Goal: Use online tool/utility: Utilize a website feature to perform a specific function

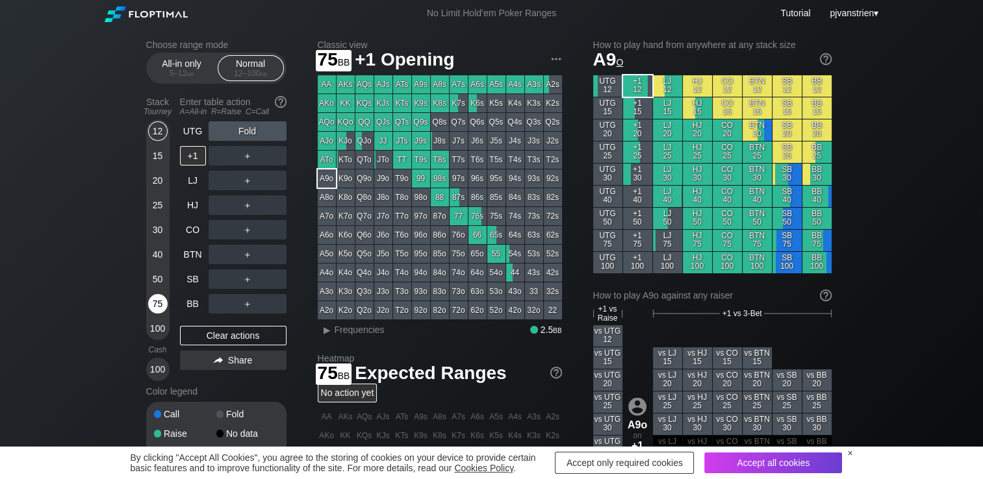
click at [158, 299] on div "75" at bounding box center [157, 303] width 19 height 19
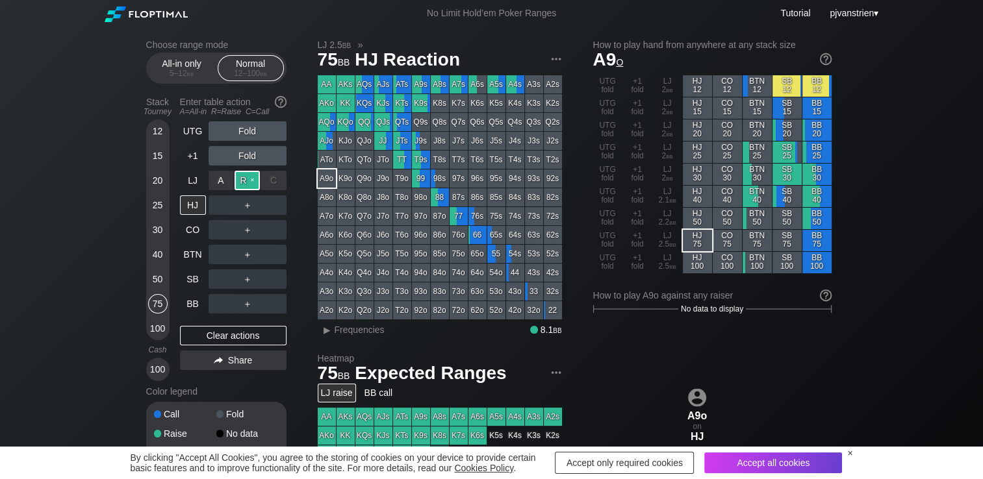
click at [252, 185] on div "R ✕" at bounding box center [246, 180] width 25 height 19
click at [268, 203] on div "C ✕" at bounding box center [273, 205] width 25 height 19
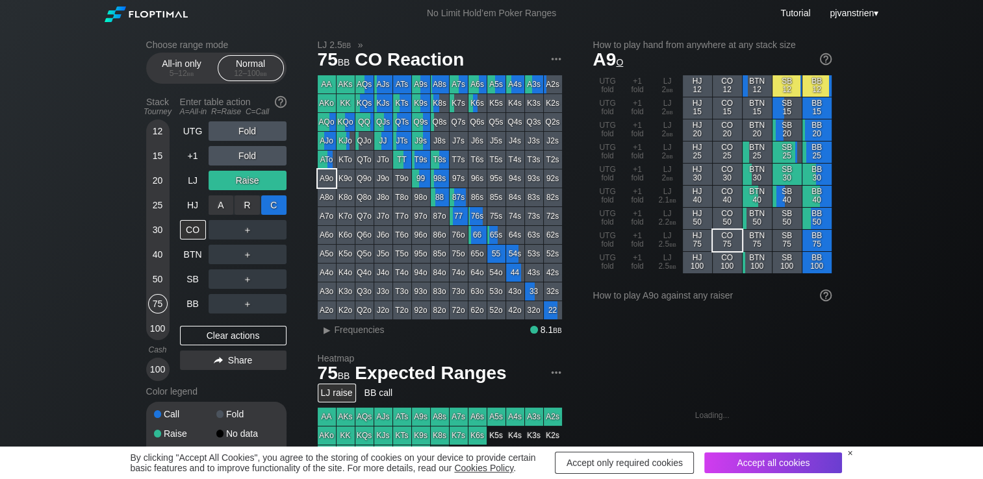
drag, startPoint x: 262, startPoint y: 196, endPoint x: 277, endPoint y: 209, distance: 19.8
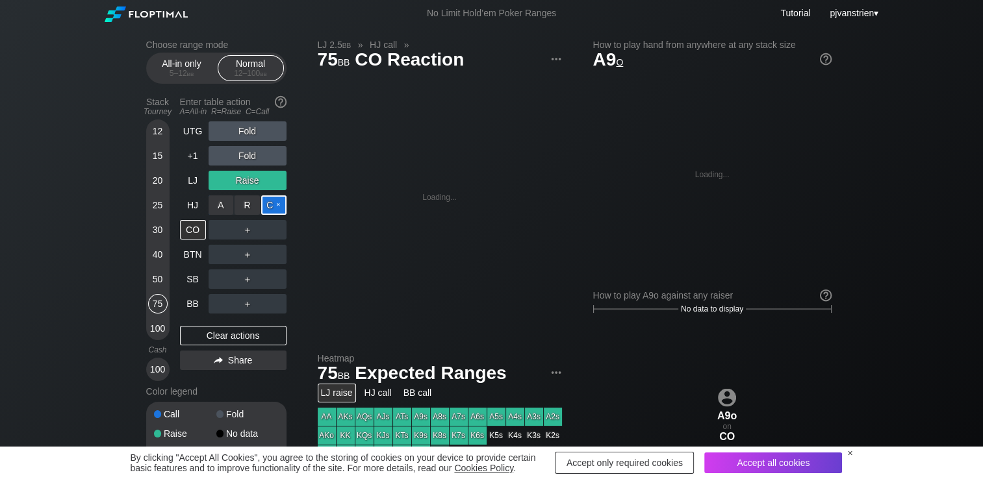
click at [277, 209] on div "C ✕" at bounding box center [273, 205] width 25 height 19
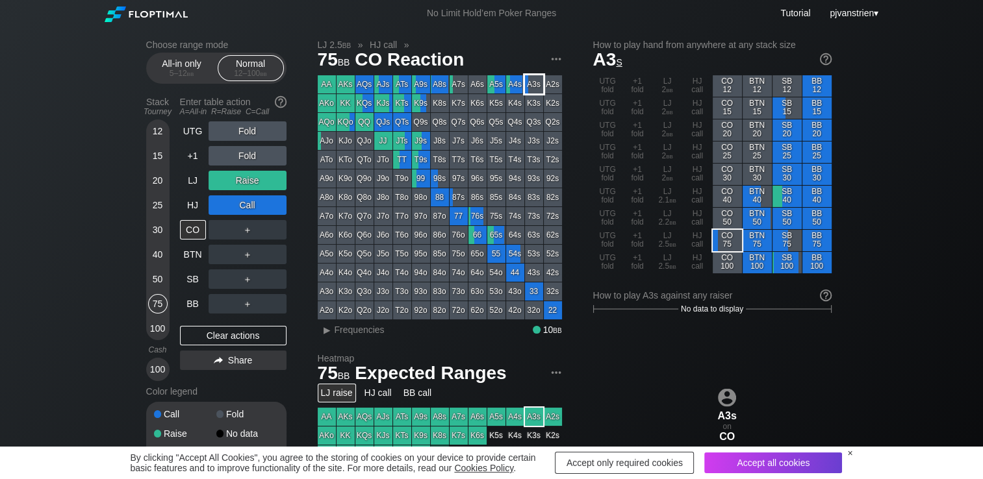
click at [530, 87] on div "A3s" at bounding box center [534, 84] width 18 height 18
click at [265, 336] on div "Clear actions" at bounding box center [233, 335] width 107 height 19
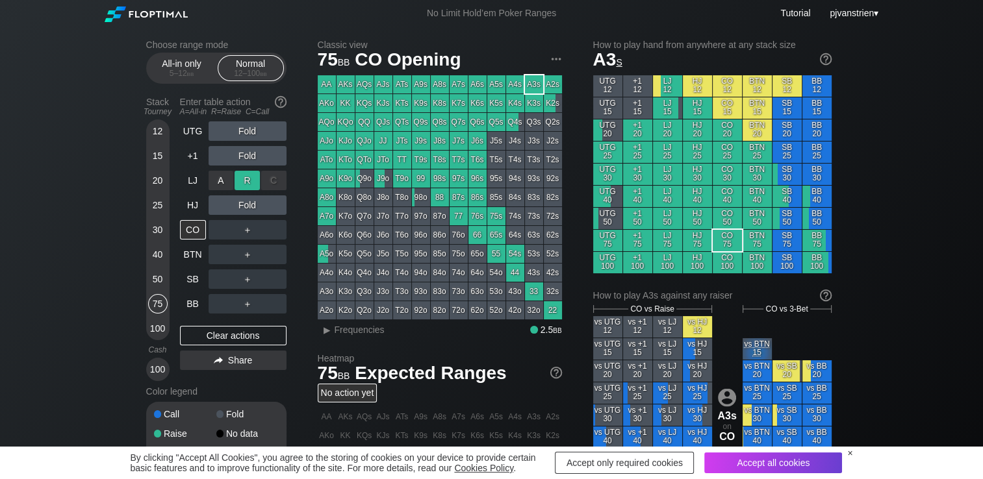
click at [249, 184] on div "R ✕" at bounding box center [246, 180] width 25 height 19
click at [249, 183] on div "R ✕" at bounding box center [246, 180] width 25 height 19
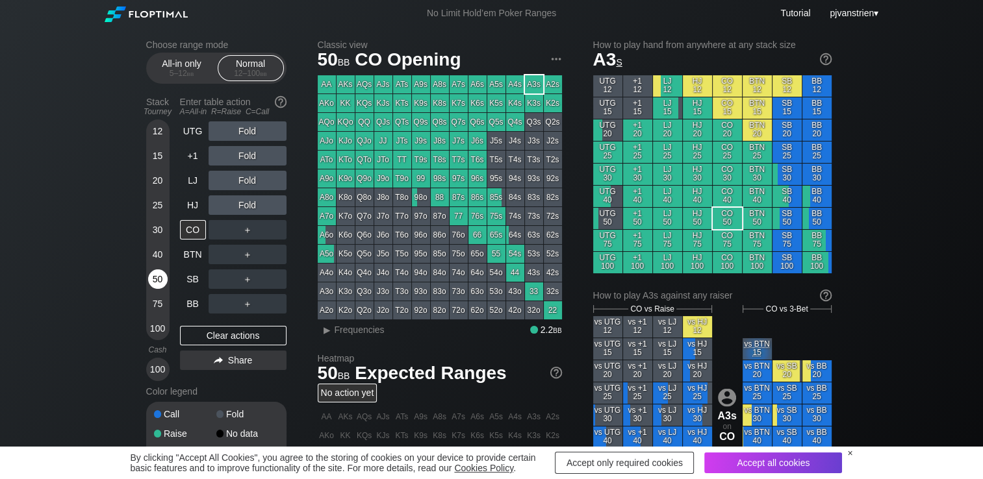
click at [150, 276] on div "50" at bounding box center [157, 279] width 19 height 19
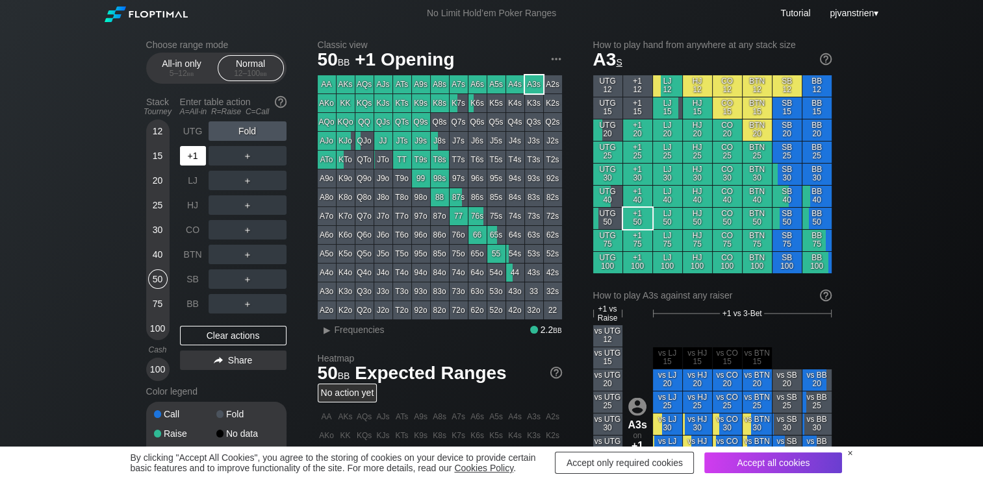
click at [199, 157] on div "+1" at bounding box center [193, 155] width 26 height 19
click at [243, 157] on div "R ✕" at bounding box center [246, 155] width 25 height 19
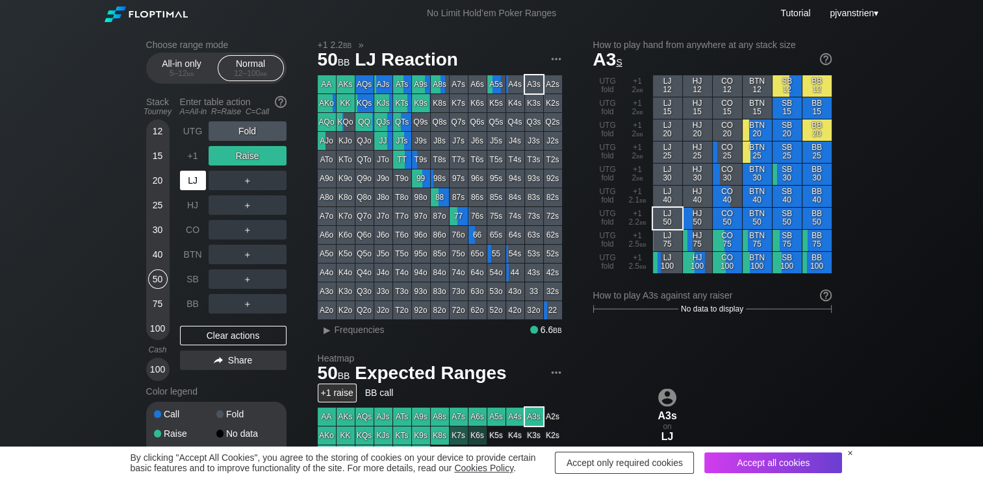
click at [192, 184] on div "LJ" at bounding box center [193, 180] width 26 height 19
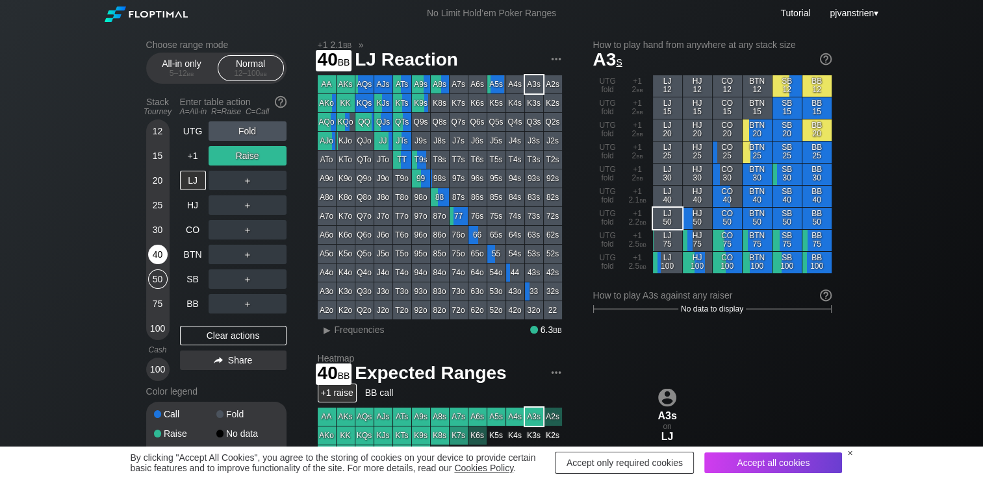
click at [153, 250] on div "40" at bounding box center [157, 254] width 19 height 19
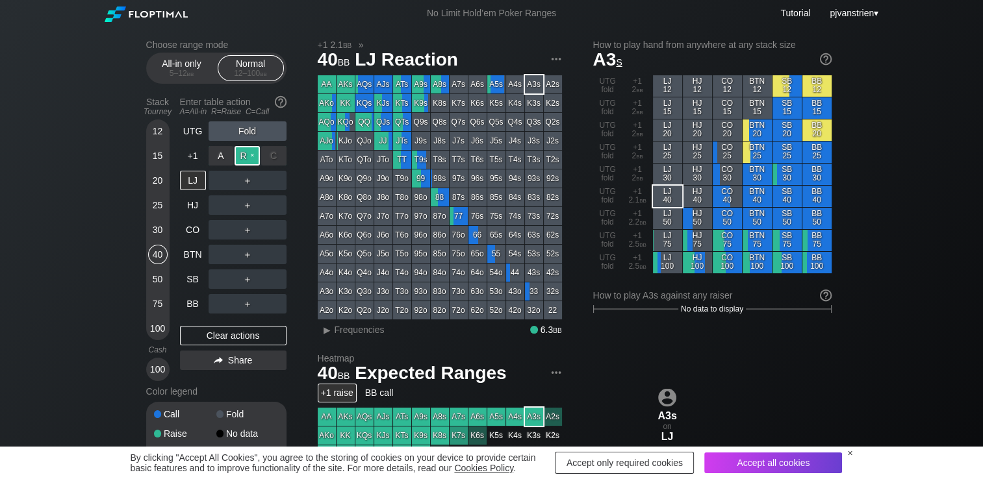
click at [247, 157] on div "R ✕" at bounding box center [246, 155] width 25 height 19
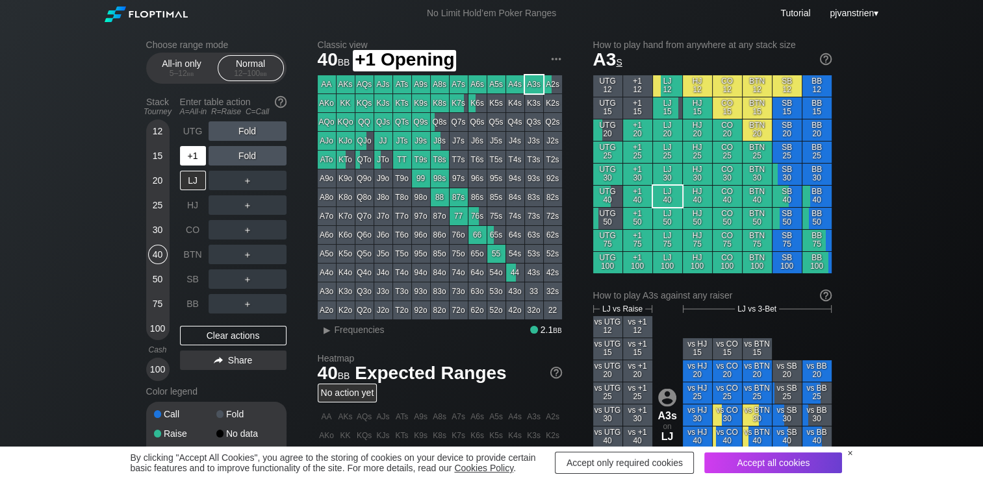
click at [195, 157] on div "+1" at bounding box center [193, 155] width 26 height 19
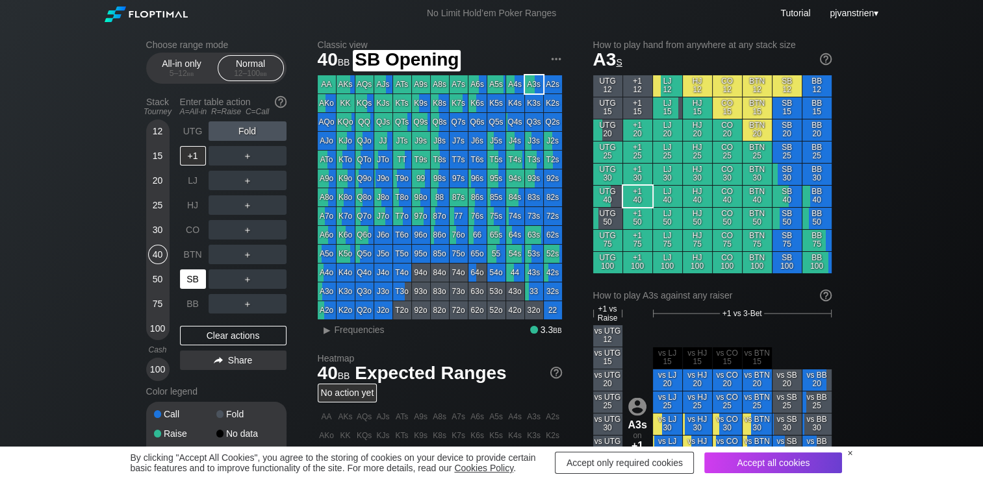
click at [190, 279] on div "SB" at bounding box center [193, 279] width 26 height 19
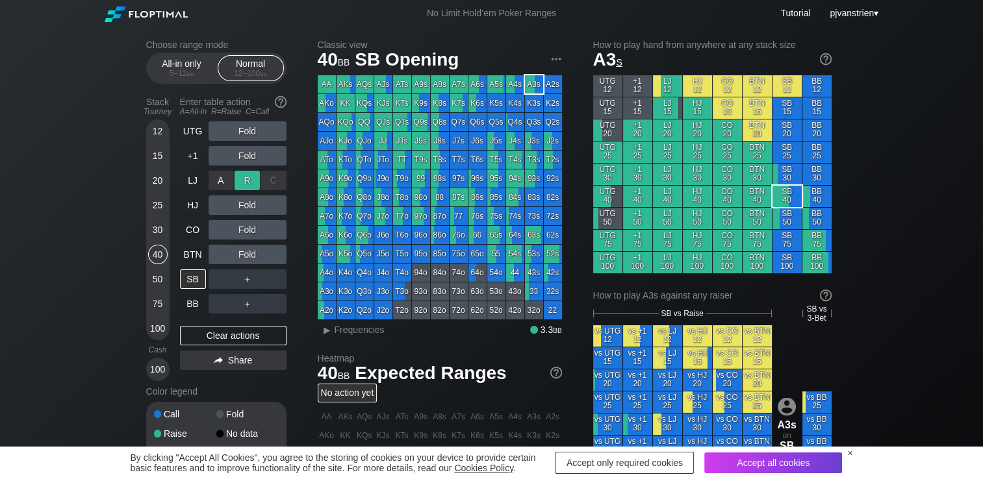
click at [248, 182] on div "R ✕" at bounding box center [246, 180] width 25 height 19
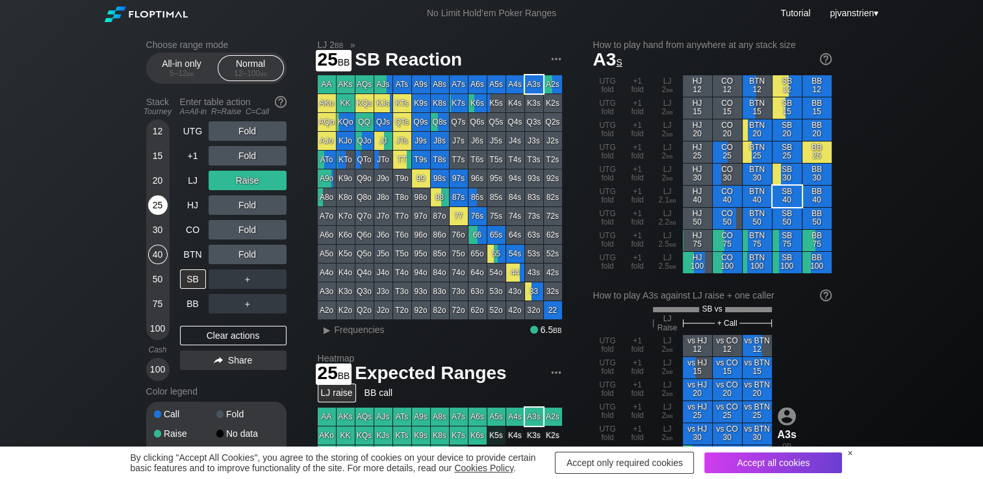
click at [158, 204] on div "25" at bounding box center [157, 205] width 19 height 19
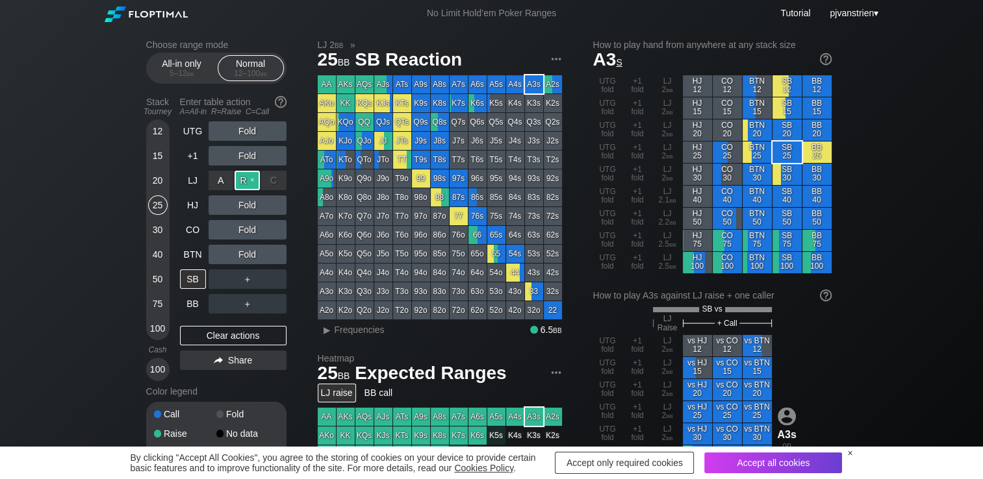
click at [257, 179] on div "R ✕" at bounding box center [246, 180] width 25 height 19
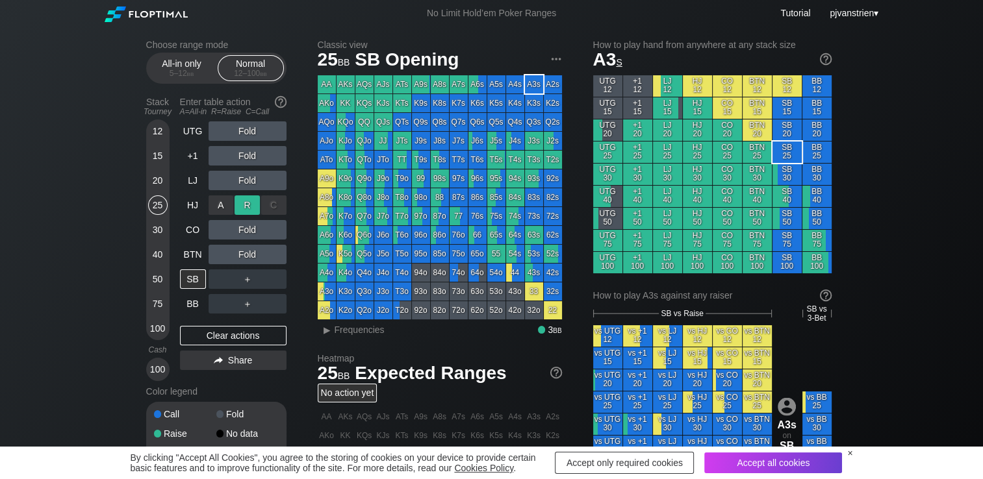
click at [245, 204] on div "R ✕" at bounding box center [246, 205] width 25 height 19
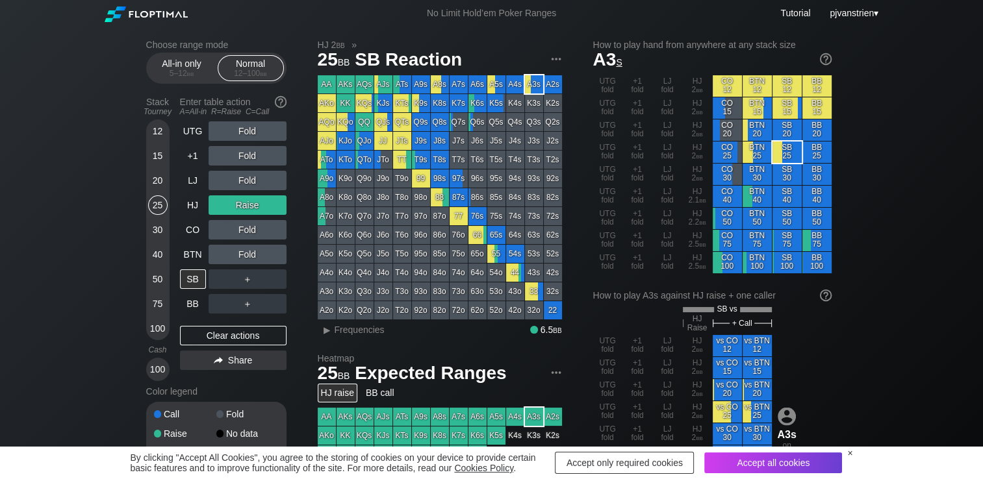
click at [171, 158] on div "Stack Tourney Enter table action A=All-in R=Raise C=Call [PHONE_NUMBER] [PHONE_…" at bounding box center [216, 237] width 140 height 290
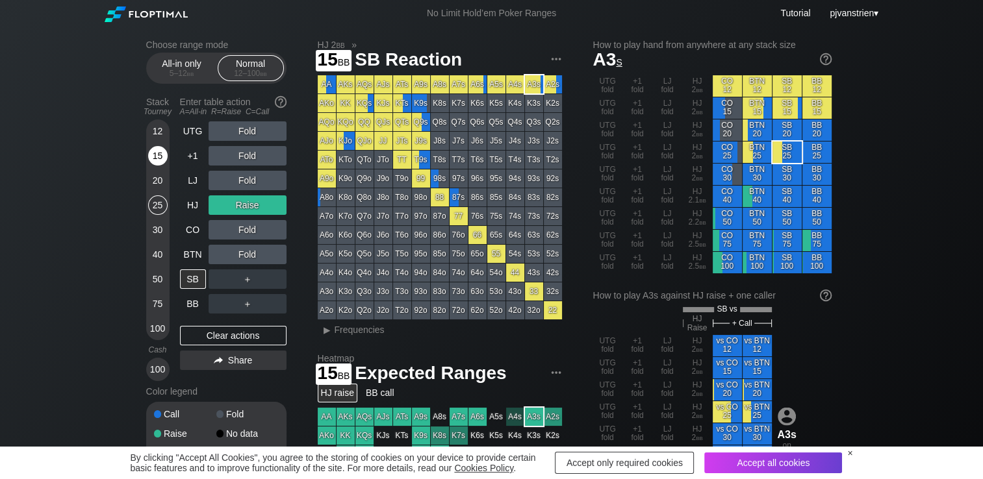
click at [164, 158] on div "15" at bounding box center [157, 155] width 19 height 19
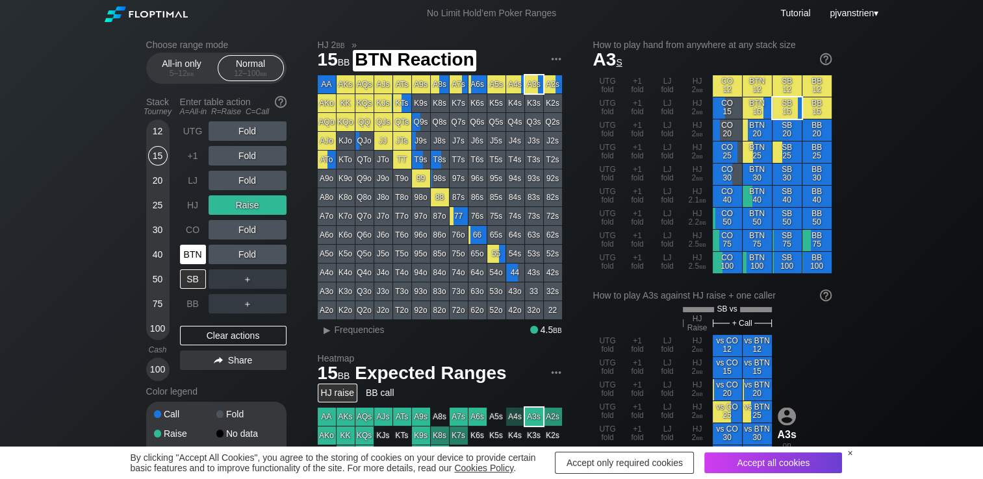
click at [186, 257] on div "BTN" at bounding box center [193, 254] width 26 height 19
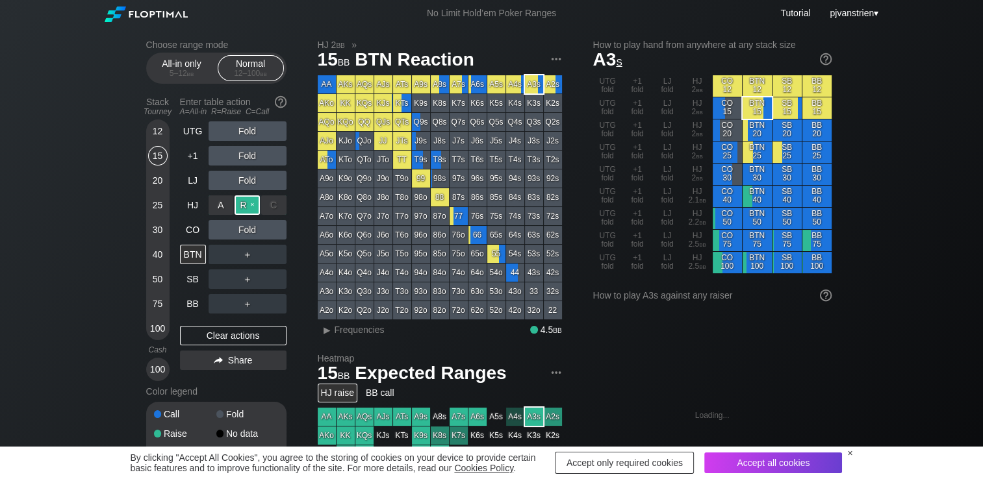
click at [251, 206] on div "R ✕" at bounding box center [246, 205] width 25 height 19
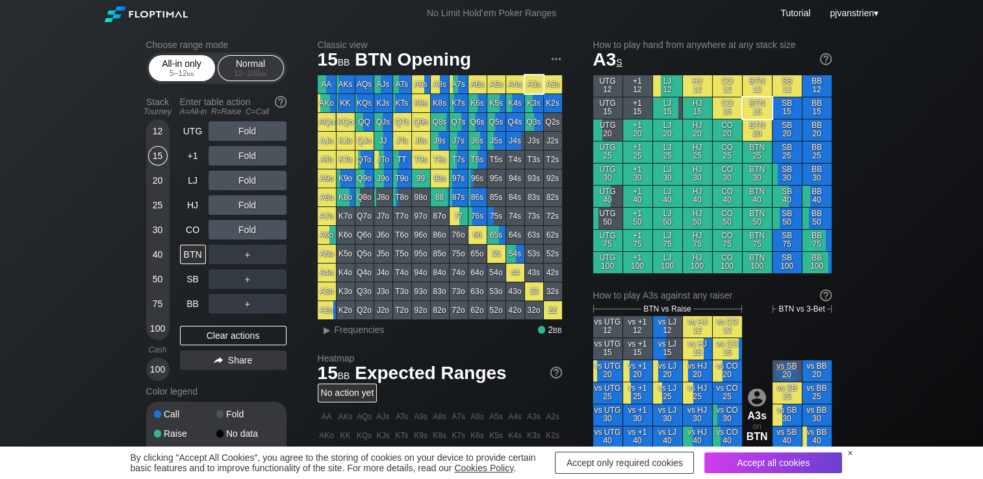
click at [183, 78] on div "5 – 12 bb" at bounding box center [182, 73] width 55 height 9
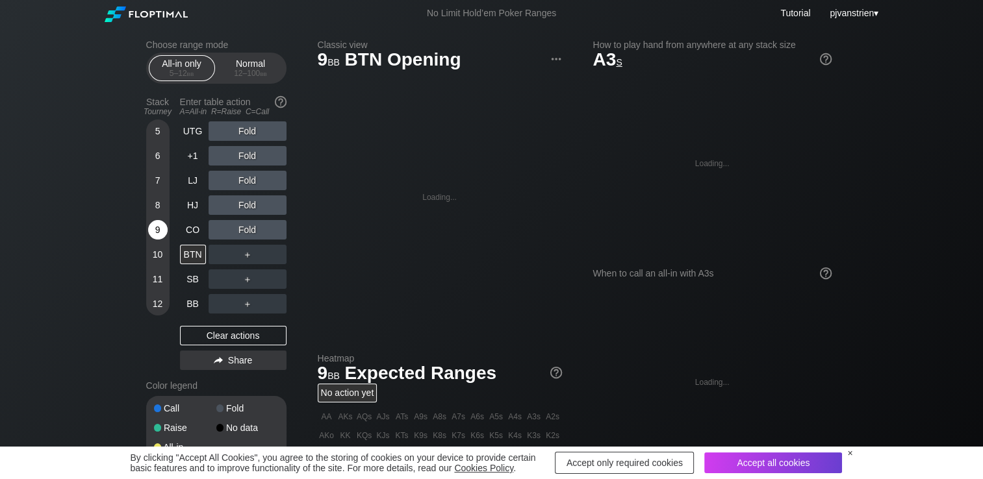
click at [156, 240] on div "9" at bounding box center [157, 229] width 19 height 19
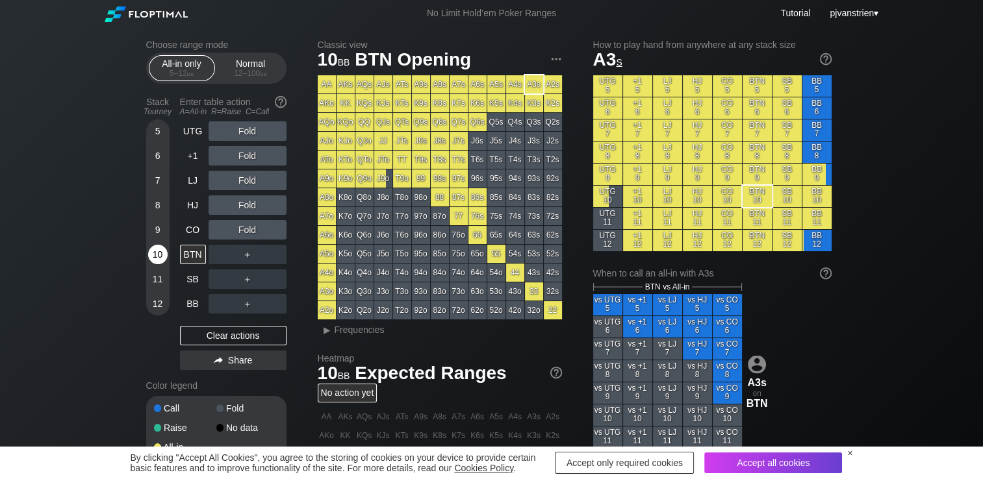
click at [155, 254] on div "10" at bounding box center [157, 254] width 19 height 19
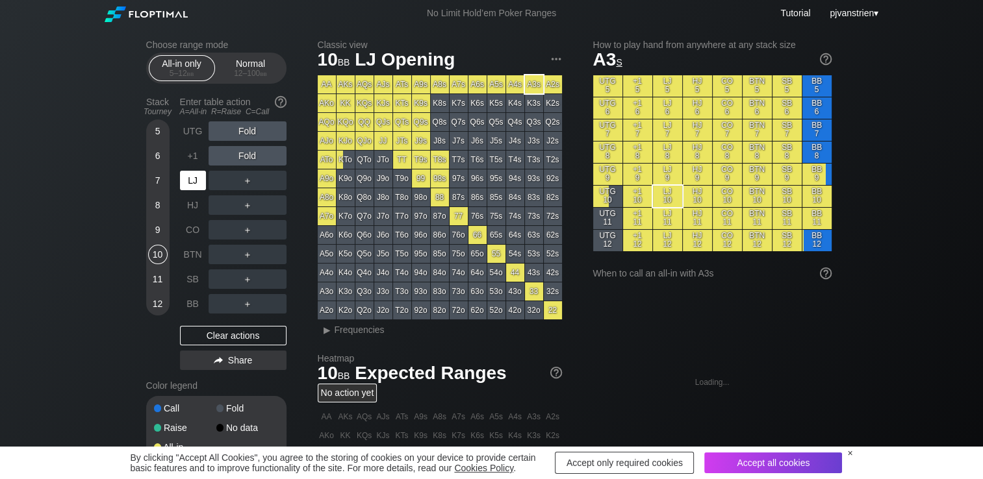
click at [197, 186] on div "LJ" at bounding box center [193, 180] width 26 height 19
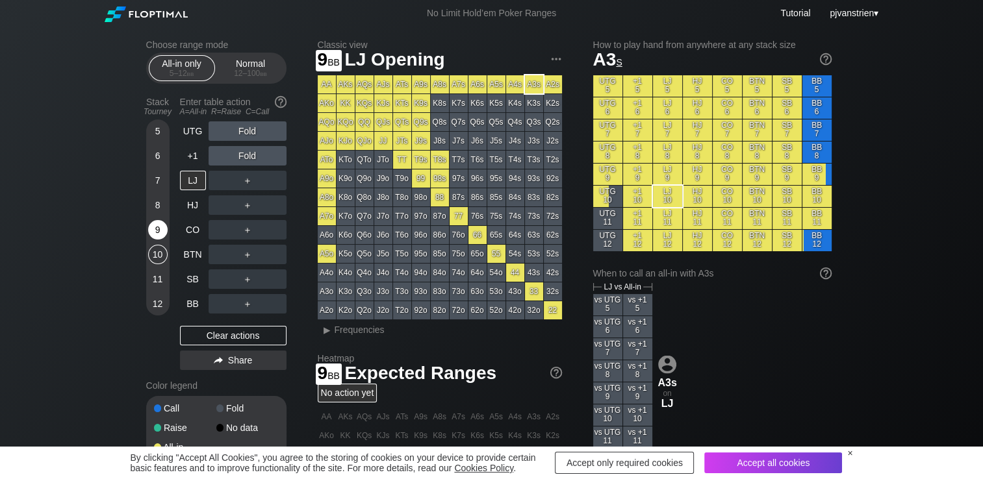
click at [150, 231] on div "9" at bounding box center [157, 229] width 19 height 19
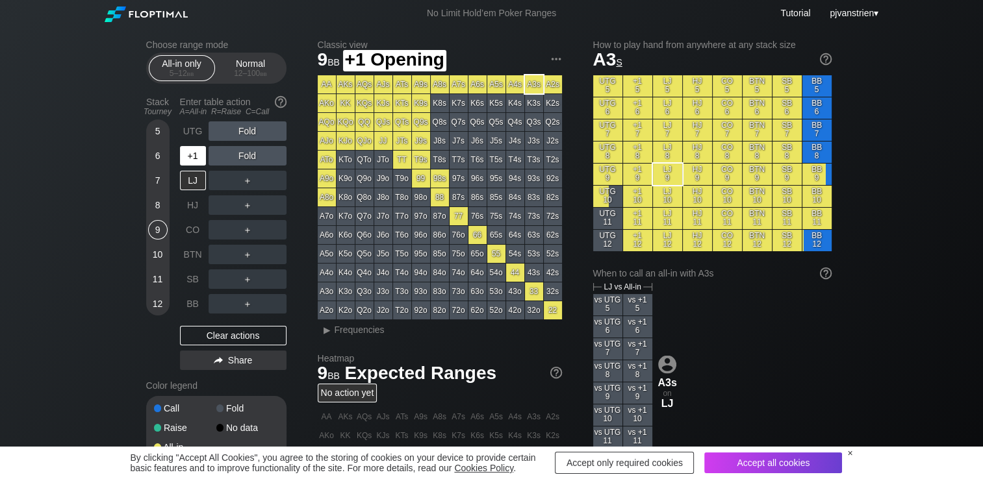
click at [197, 159] on div "+1" at bounding box center [193, 155] width 26 height 19
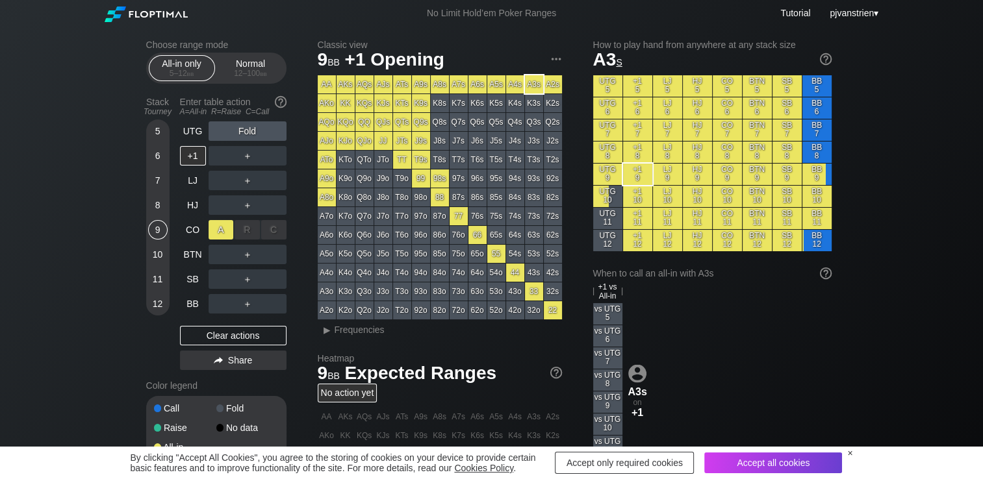
click at [218, 233] on div "A ✕" at bounding box center [221, 229] width 25 height 19
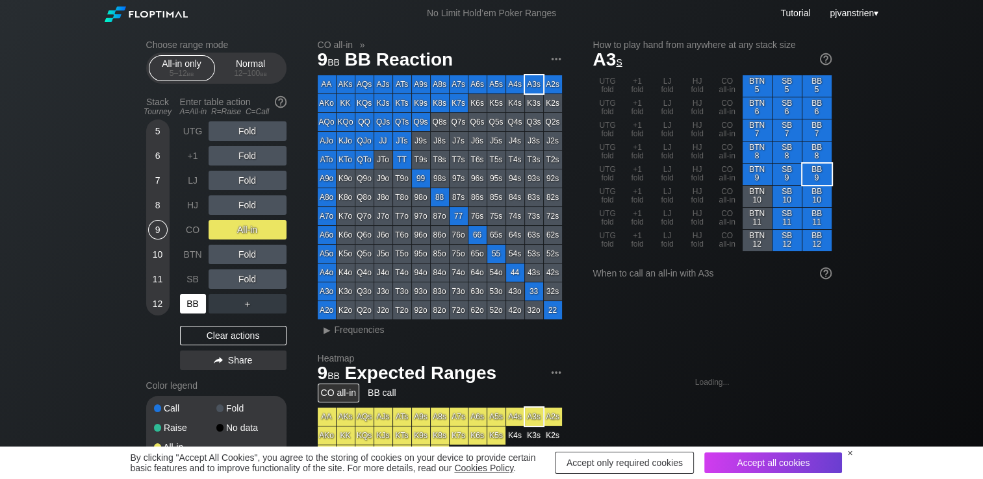
click at [194, 303] on div "BB" at bounding box center [193, 303] width 26 height 19
click at [250, 64] on div "Normal 12 – 100 bb" at bounding box center [251, 68] width 60 height 25
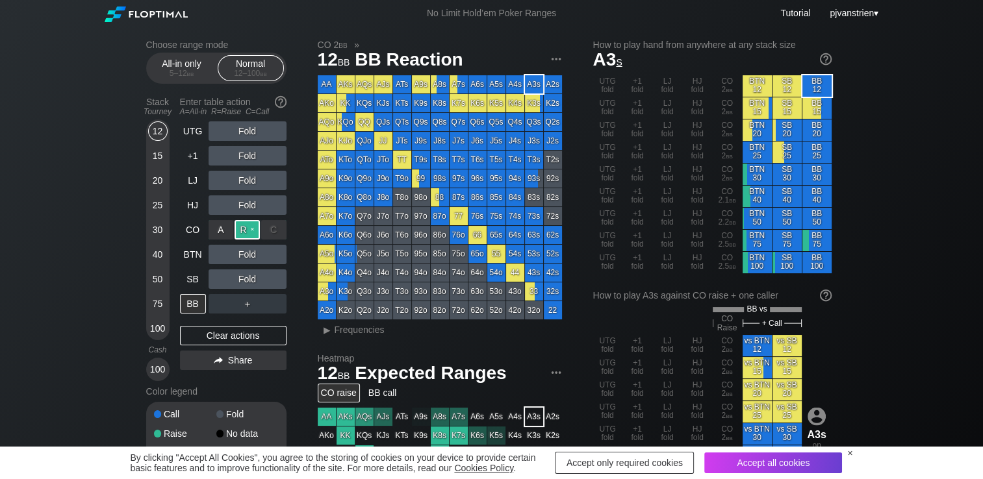
click at [254, 232] on div "R ✕" at bounding box center [246, 229] width 25 height 19
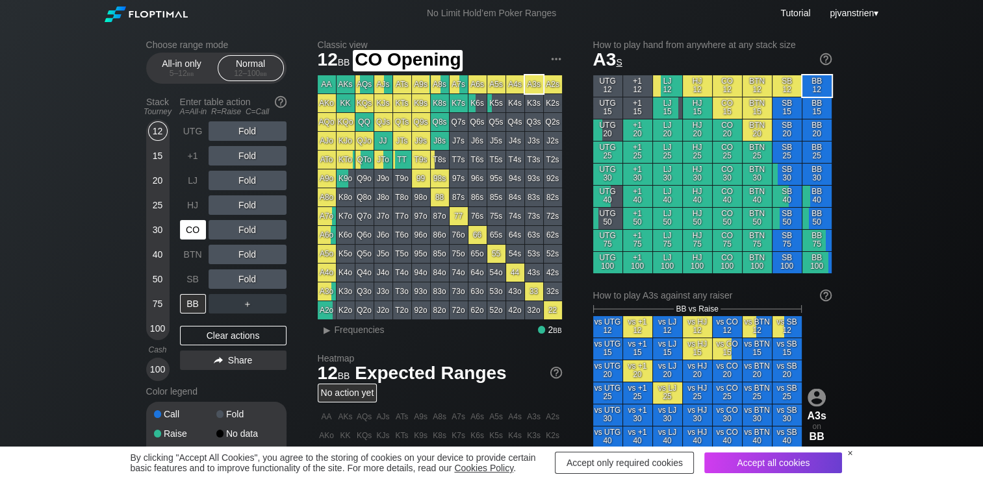
click at [192, 238] on div "CO" at bounding box center [193, 229] width 26 height 19
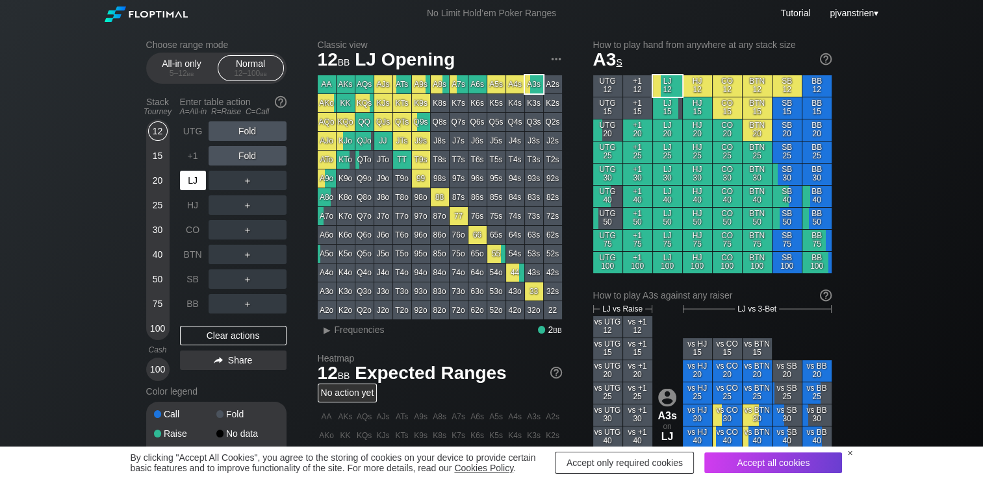
click at [195, 174] on div "LJ" at bounding box center [193, 180] width 26 height 19
click at [184, 62] on div "All-in only 5 – 12 bb" at bounding box center [182, 68] width 60 height 25
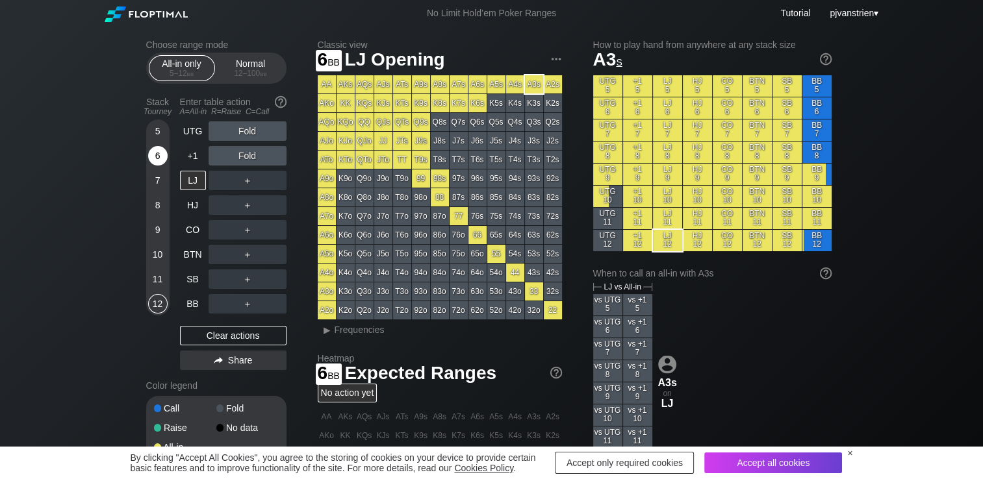
click at [151, 157] on div "6" at bounding box center [157, 155] width 19 height 19
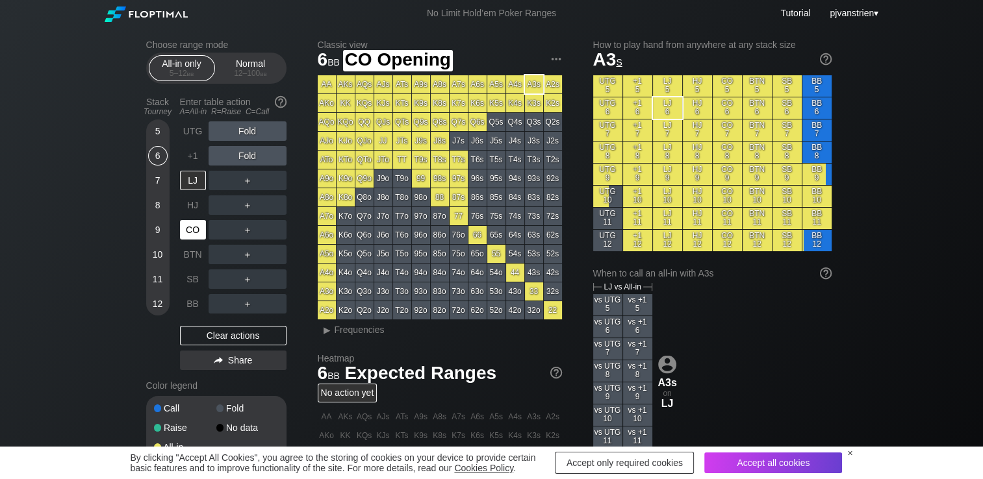
click at [187, 234] on div "CO" at bounding box center [193, 229] width 26 height 19
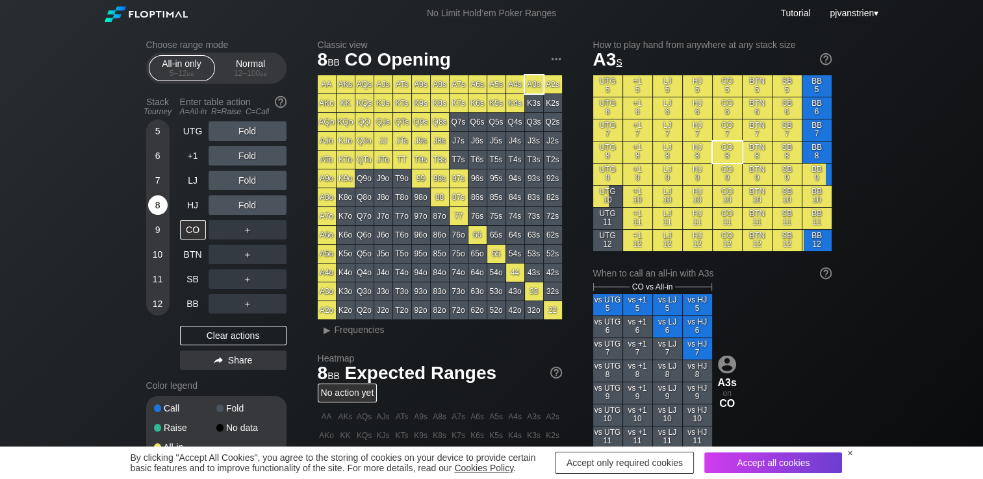
click at [162, 206] on div "8" at bounding box center [157, 205] width 19 height 19
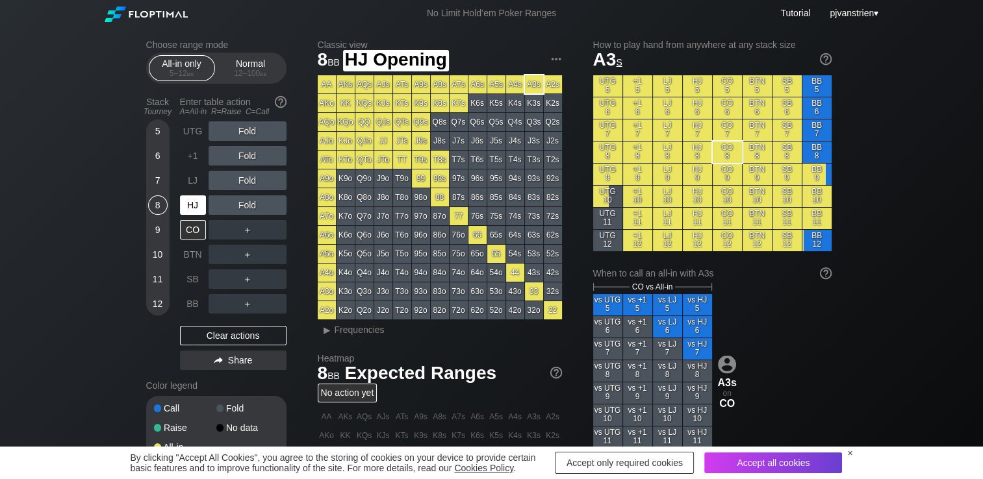
click at [194, 208] on div "HJ" at bounding box center [193, 205] width 26 height 19
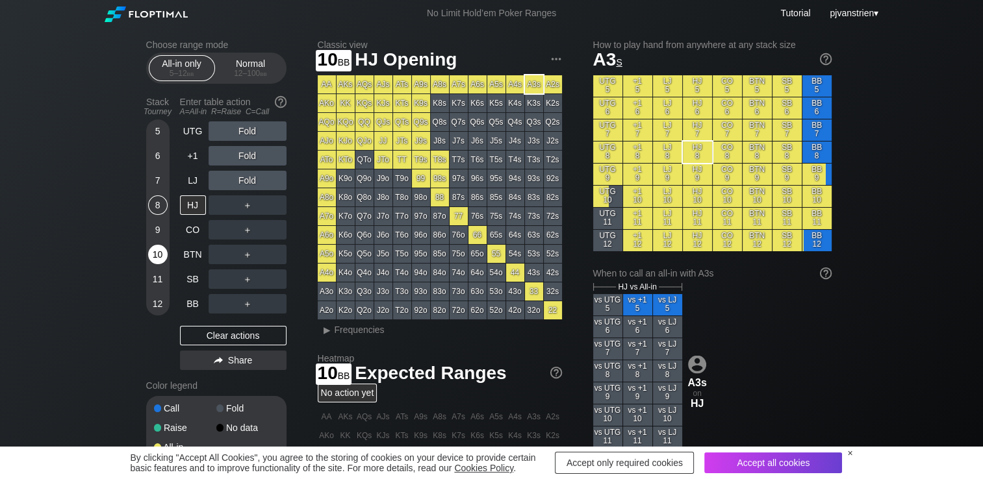
click at [155, 257] on div "10" at bounding box center [157, 254] width 19 height 19
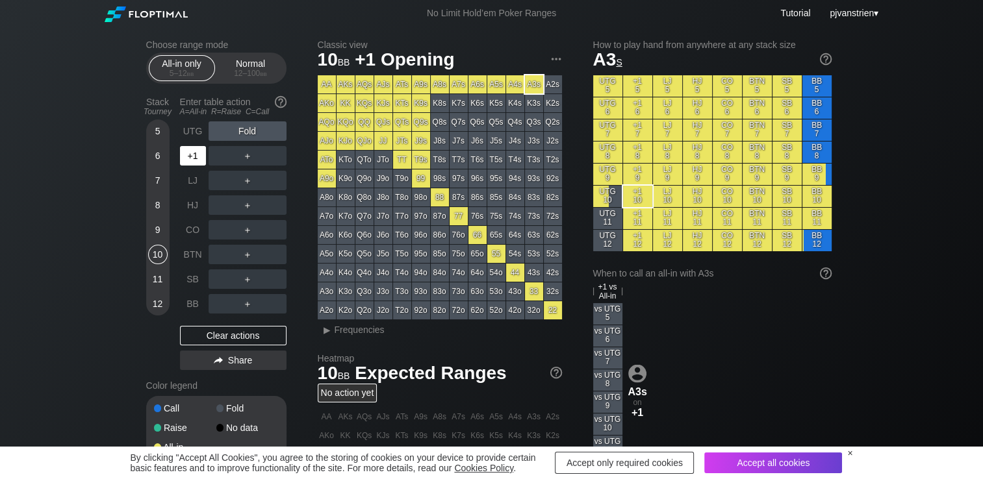
click at [189, 157] on div "+1" at bounding box center [193, 155] width 26 height 19
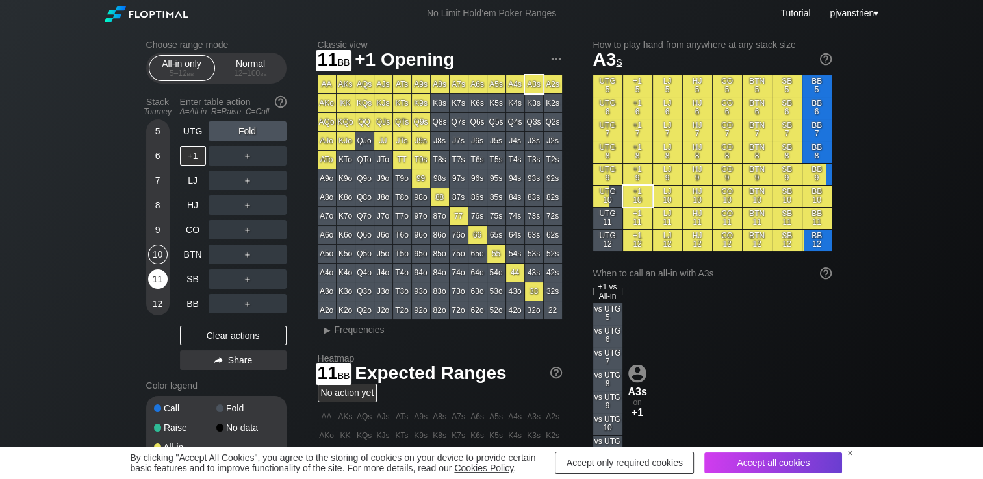
click at [151, 277] on div "11" at bounding box center [157, 279] width 19 height 19
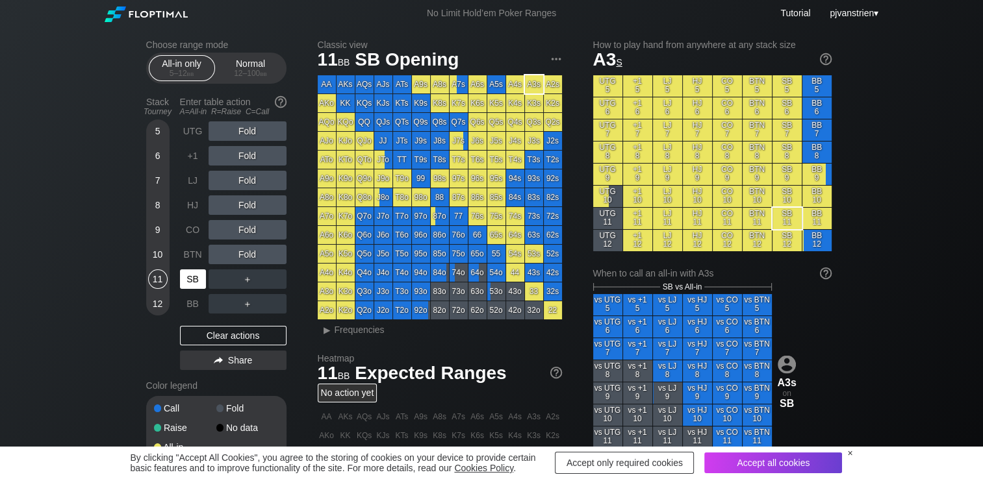
click at [194, 285] on div "SB" at bounding box center [193, 279] width 26 height 19
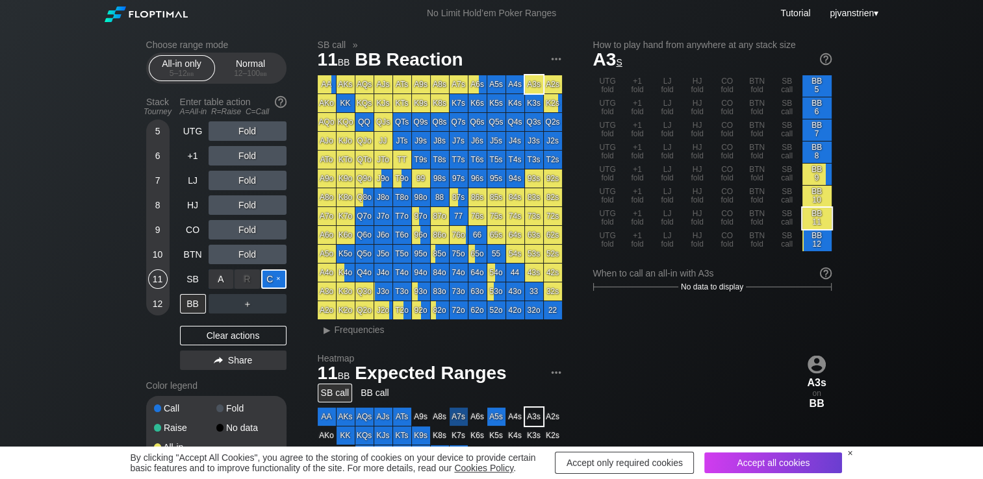
click at [270, 286] on div "C ✕" at bounding box center [273, 279] width 25 height 19
click at [275, 275] on div "C ✕" at bounding box center [273, 279] width 25 height 19
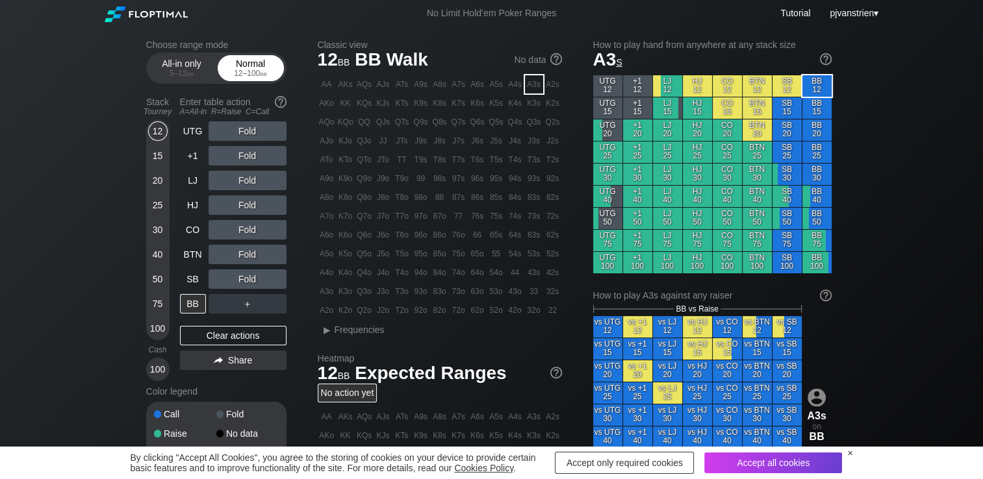
click at [249, 66] on div "Normal 12 – 100 bb" at bounding box center [251, 68] width 60 height 25
click at [247, 184] on div "R ✕" at bounding box center [246, 180] width 25 height 19
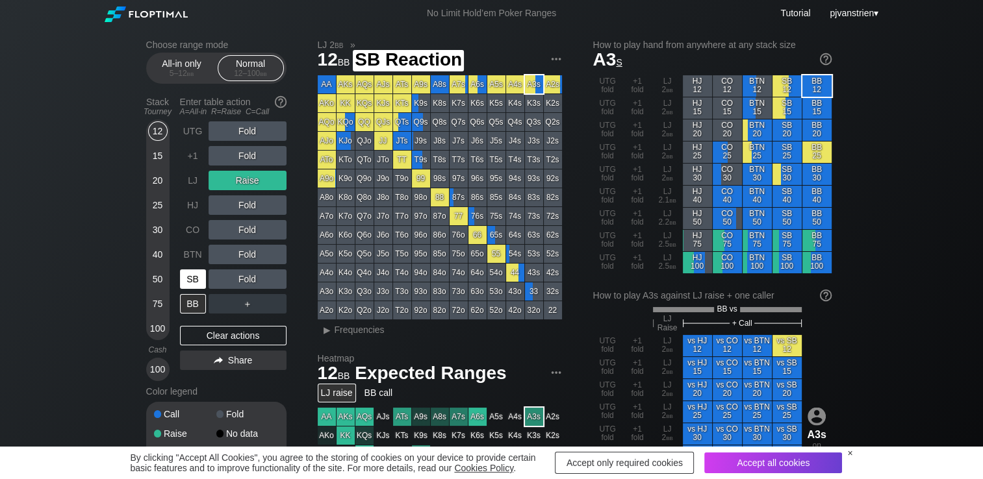
click at [188, 289] on div "SB" at bounding box center [193, 279] width 26 height 19
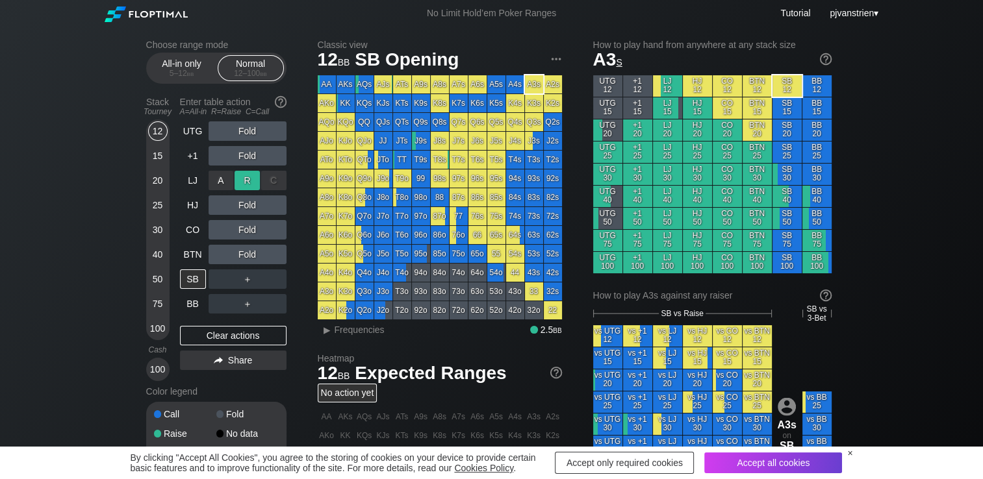
click at [241, 181] on div "R ✕" at bounding box center [246, 180] width 25 height 19
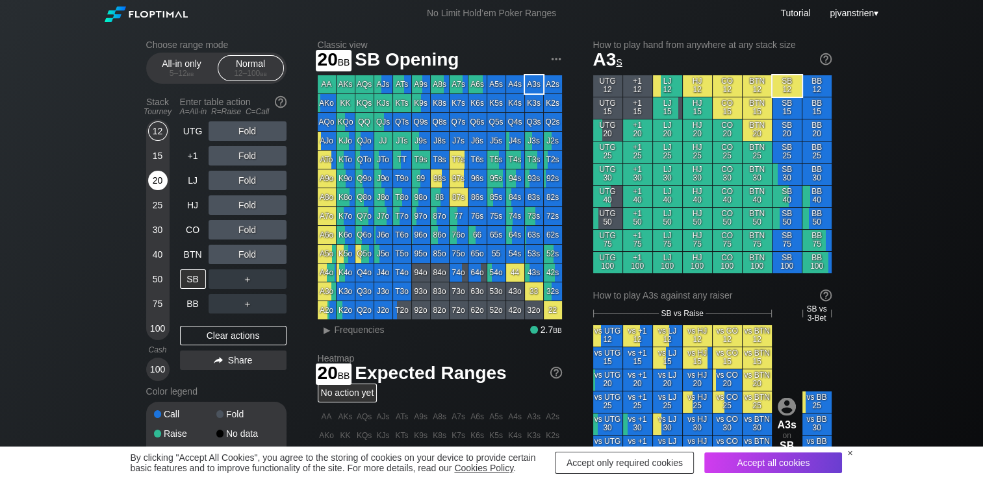
click at [155, 184] on div "20" at bounding box center [157, 180] width 19 height 19
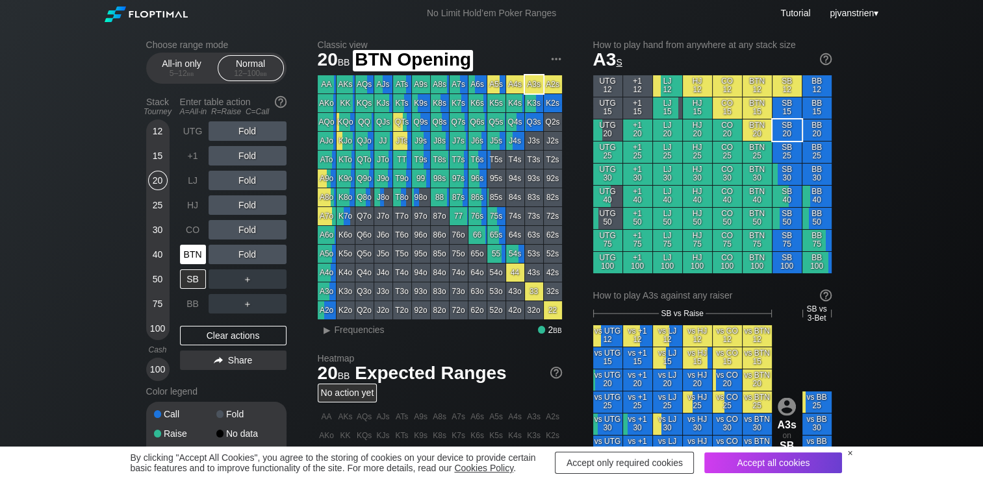
click at [196, 267] on div "BTN" at bounding box center [194, 254] width 29 height 25
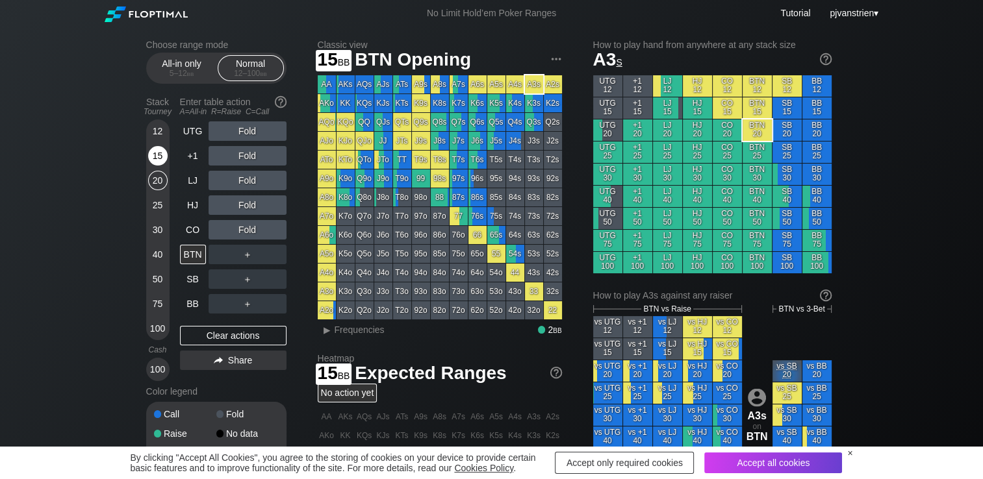
click at [164, 156] on div "15" at bounding box center [157, 155] width 19 height 19
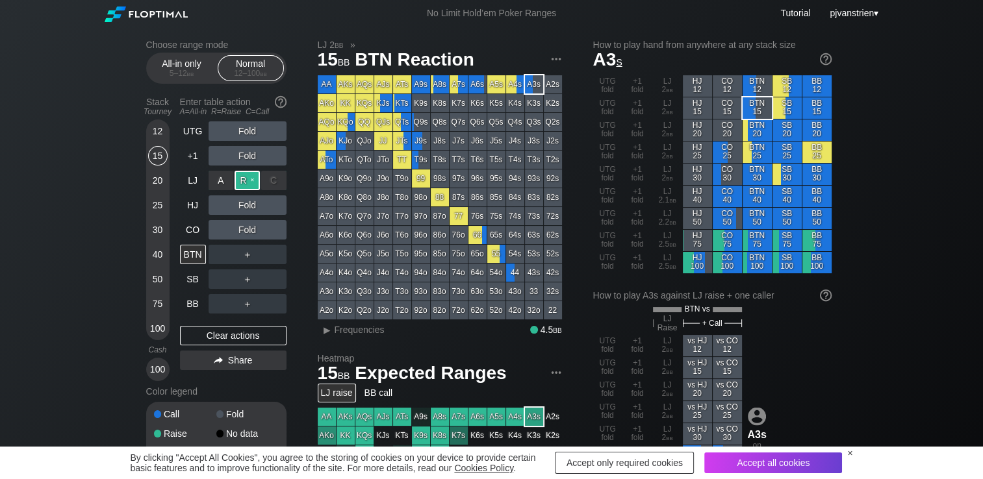
click at [245, 188] on div "R ✕" at bounding box center [246, 180] width 25 height 19
click at [366, 327] on span "Frequencies" at bounding box center [360, 330] width 50 height 10
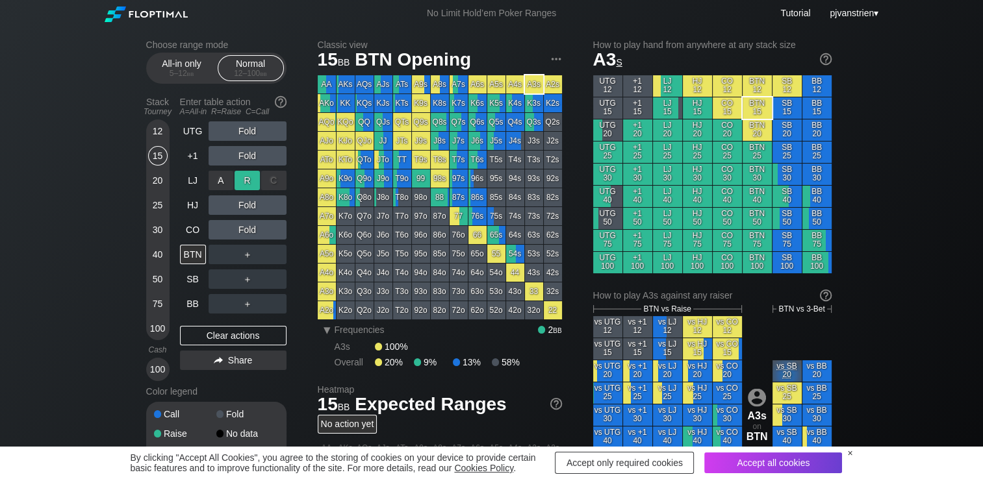
click at [255, 181] on div "R ✕" at bounding box center [246, 180] width 25 height 19
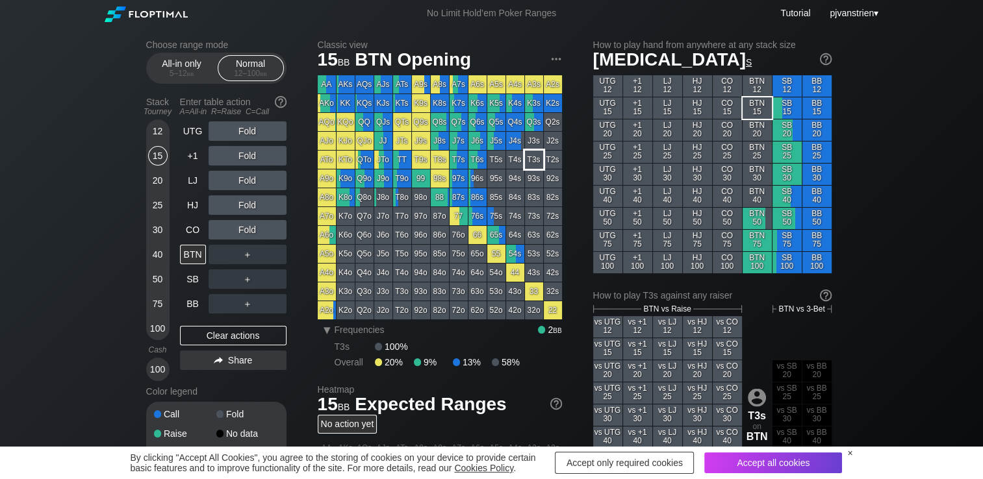
click at [528, 163] on div "T3s" at bounding box center [534, 160] width 18 height 18
click at [181, 72] on div "5 – 12 bb" at bounding box center [182, 73] width 55 height 9
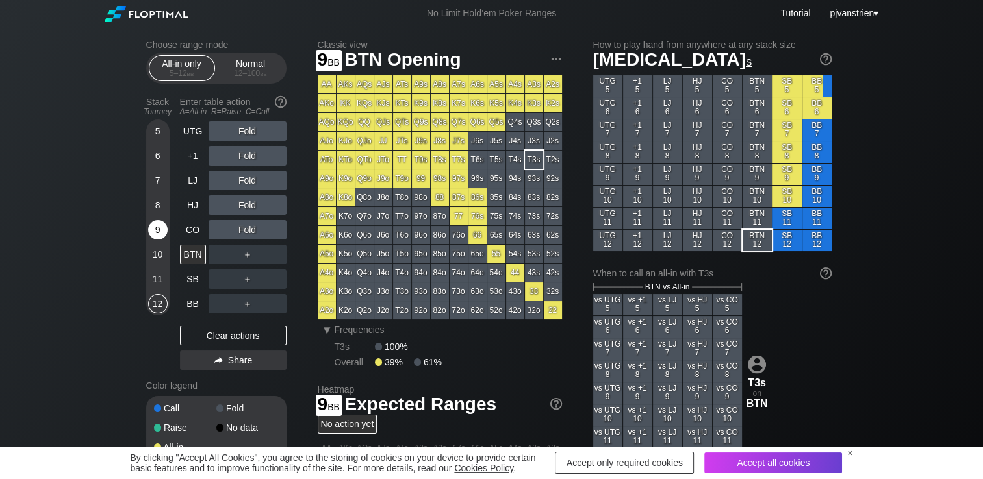
click at [159, 237] on div "9" at bounding box center [157, 229] width 19 height 19
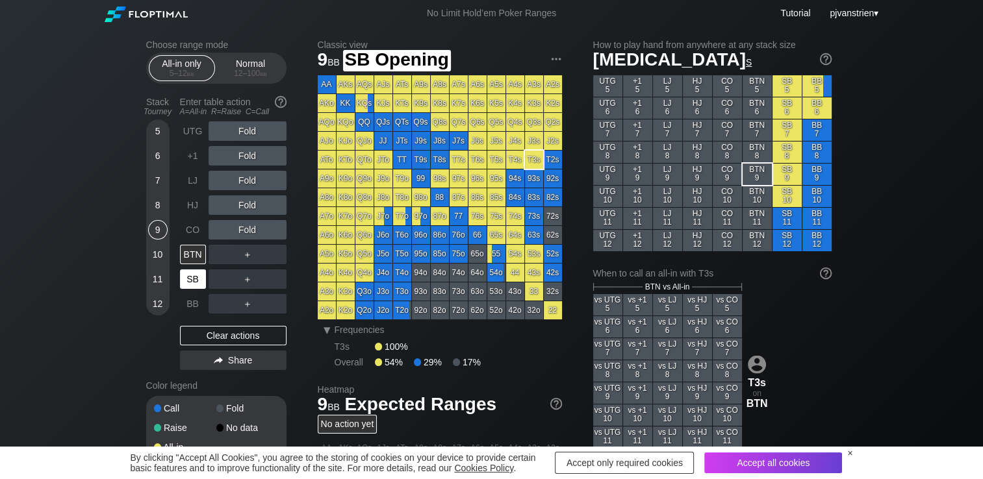
click at [195, 281] on div "SB" at bounding box center [193, 279] width 26 height 19
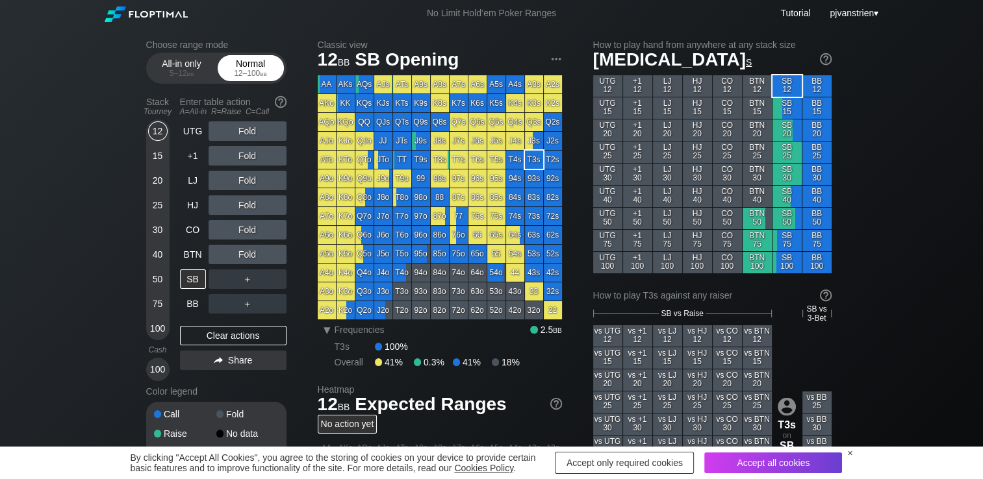
click at [249, 69] on div "12 – 100 bb" at bounding box center [250, 73] width 55 height 9
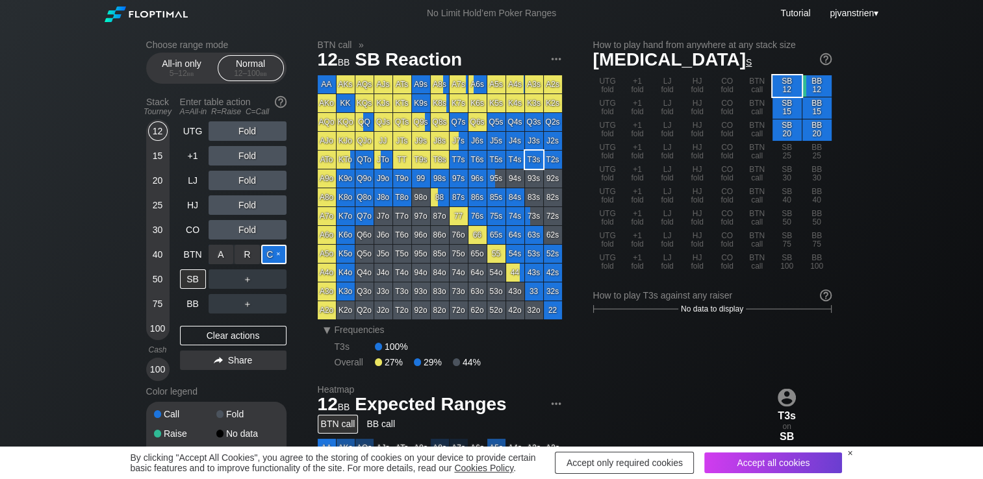
click at [273, 257] on div "C ✕" at bounding box center [273, 254] width 25 height 19
